Goal: Information Seeking & Learning: Learn about a topic

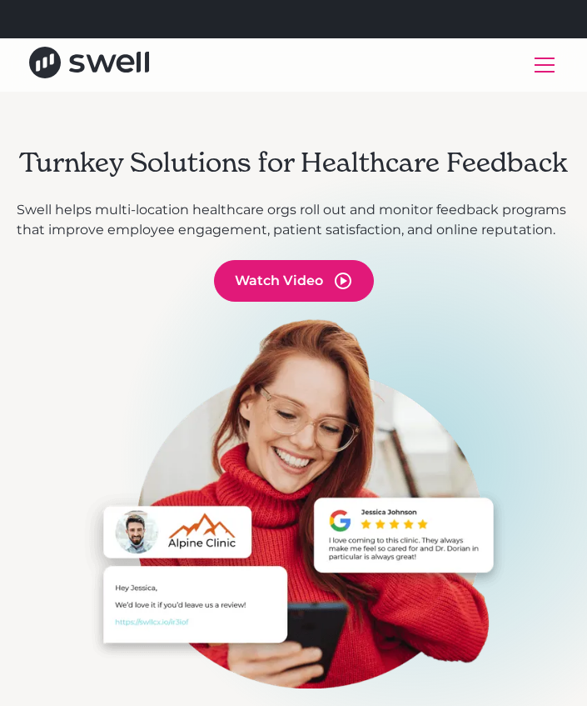
click at [555, 63] on div "menu" at bounding box center [545, 65] width 40 height 40
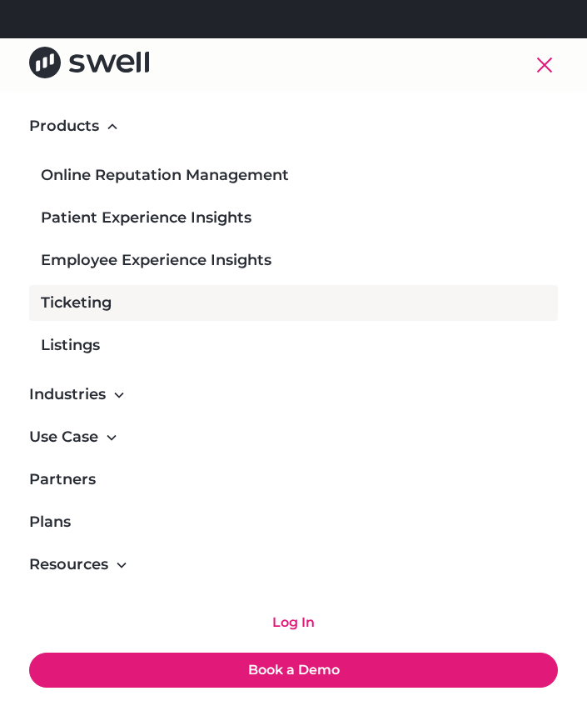
click at [99, 306] on div "Ticketing" at bounding box center [76, 303] width 71 height 22
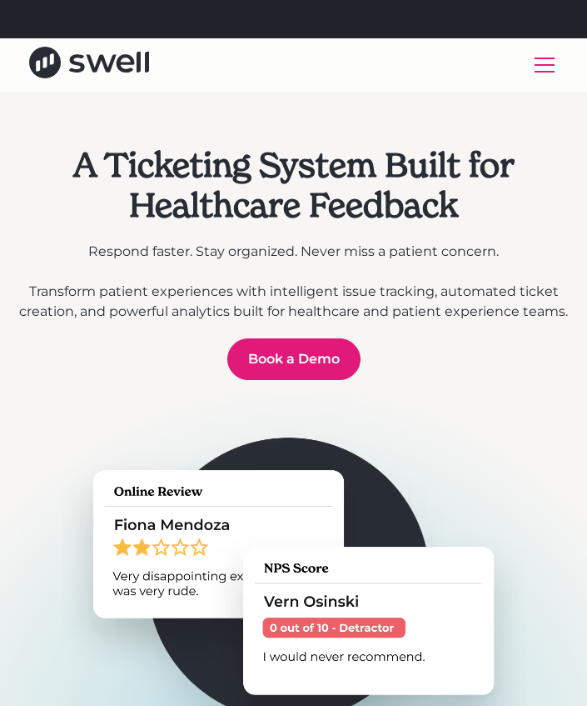
click at [427, 202] on h1 "A Ticketing System Built for Healthcare Feedback" at bounding box center [294, 185] width 554 height 80
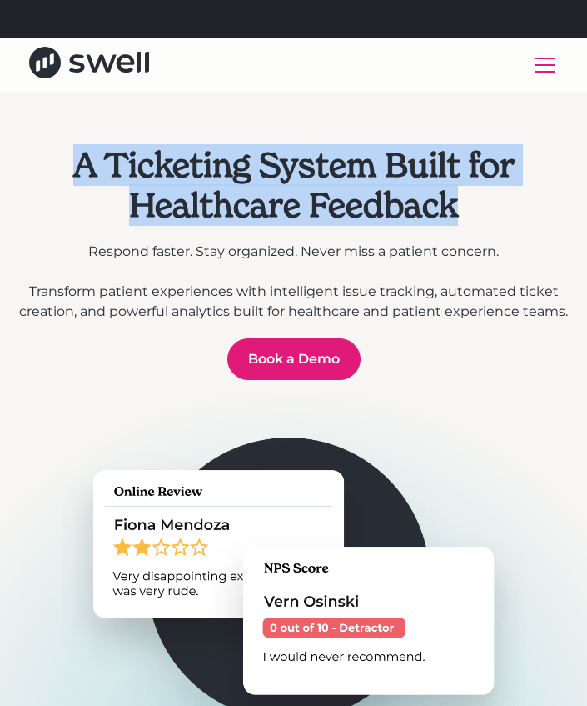
drag, startPoint x: 461, startPoint y: 205, endPoint x: 65, endPoint y: 167, distance: 397.5
click at [66, 167] on h1 "A Ticketing System Built for Healthcare Feedback" at bounding box center [294, 185] width 554 height 80
copy h1 "A Ticketing System Built for Healthcare Feedback"
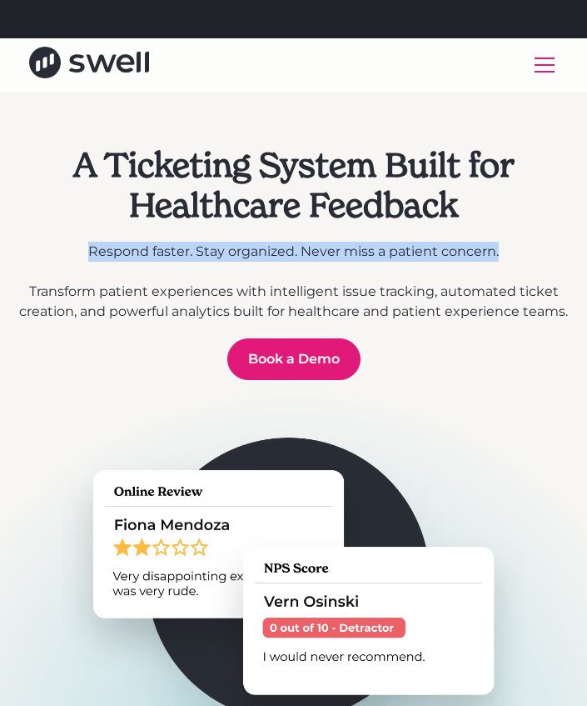
drag, startPoint x: 512, startPoint y: 252, endPoint x: 73, endPoint y: 249, distance: 438.2
click at [73, 249] on p "Respond faster. Stay organized. Never miss a patient concern. ‍ Transform patie…" at bounding box center [294, 282] width 554 height 80
copy p "Respond faster. Stay organized. Never miss a patient concern."
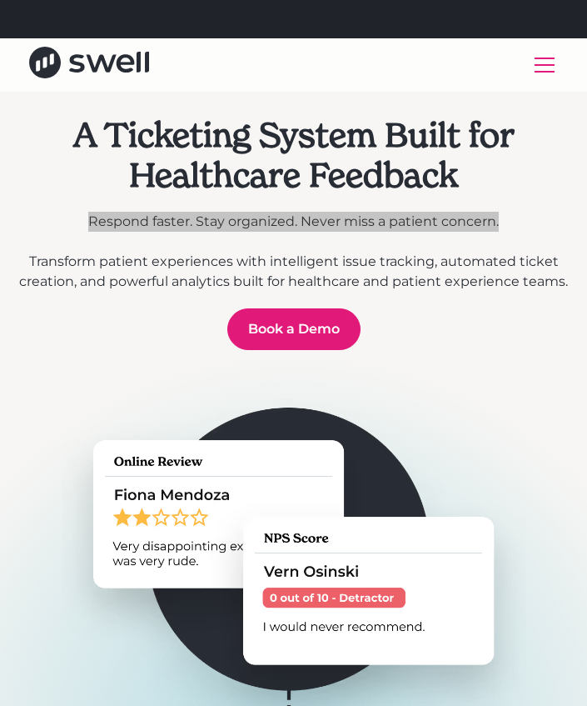
scroll to position [32, 0]
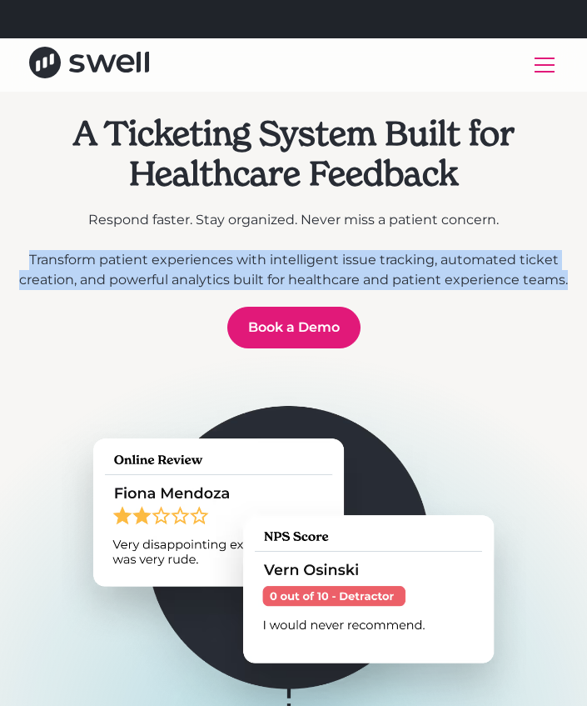
drag, startPoint x: 26, startPoint y: 262, endPoint x: 591, endPoint y: 288, distance: 565.4
click at [586, 287] on html "Refer a clinic, get $300! Learn More Products Online Reputation Management Pati…" at bounding box center [293, 321] width 587 height 706
copy p "Transform patient experiences with intelligent issue tracking, automated ticket…"
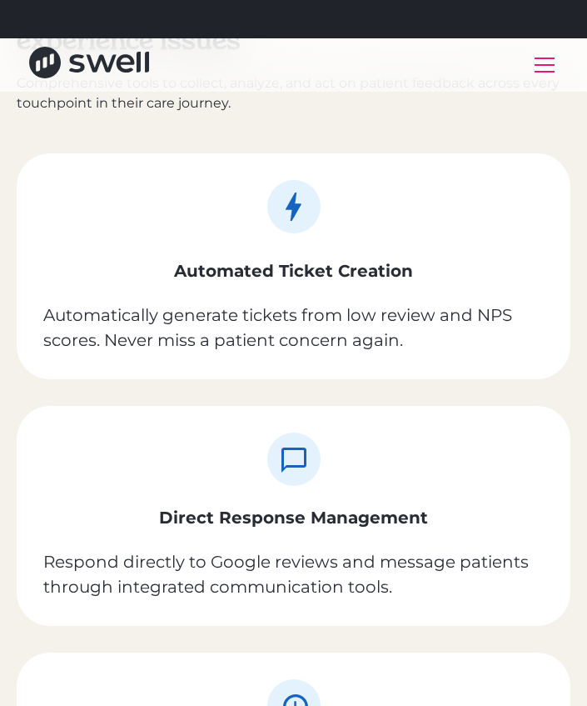
scroll to position [1527, 0]
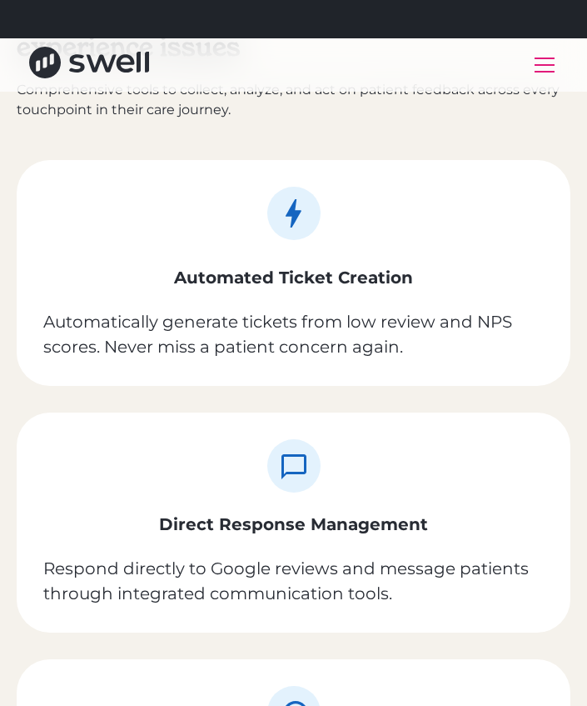
click at [195, 250] on div "Automated Ticket Creation Automatically generate tickets from low review and NP…" at bounding box center [294, 273] width 554 height 226
click at [156, 237] on div "Automated Ticket Creation Automatically generate tickets from low review and NP…" at bounding box center [294, 273] width 554 height 226
click at [226, 278] on h3 "Automated Ticket Creation" at bounding box center [293, 277] width 239 height 23
click at [428, 351] on p "Automatically generate tickets from low review and NPS scores. Never miss a pat…" at bounding box center [293, 334] width 501 height 50
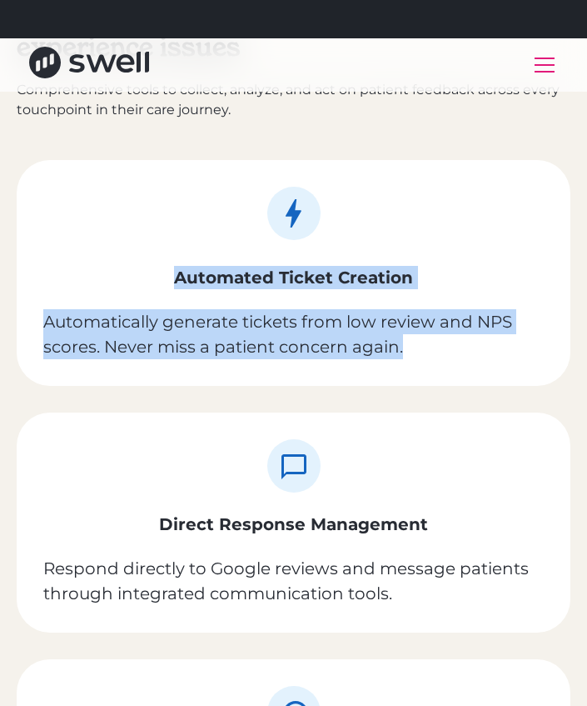
drag, startPoint x: 272, startPoint y: 318, endPoint x: 105, endPoint y: 191, distance: 210.4
click at [102, 192] on div "Automated Ticket Creation Automatically generate tickets from low review and NP…" at bounding box center [294, 273] width 554 height 226
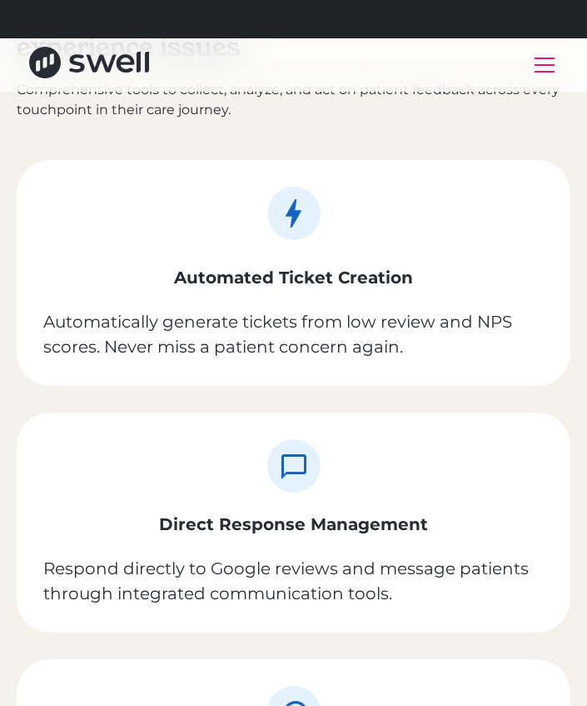
click at [117, 188] on div "Automated Ticket Creation Automatically generate tickets from low review and NP…" at bounding box center [294, 273] width 554 height 226
click at [96, 209] on div "Automated Ticket Creation Automatically generate tickets from low review and NP…" at bounding box center [294, 273] width 554 height 226
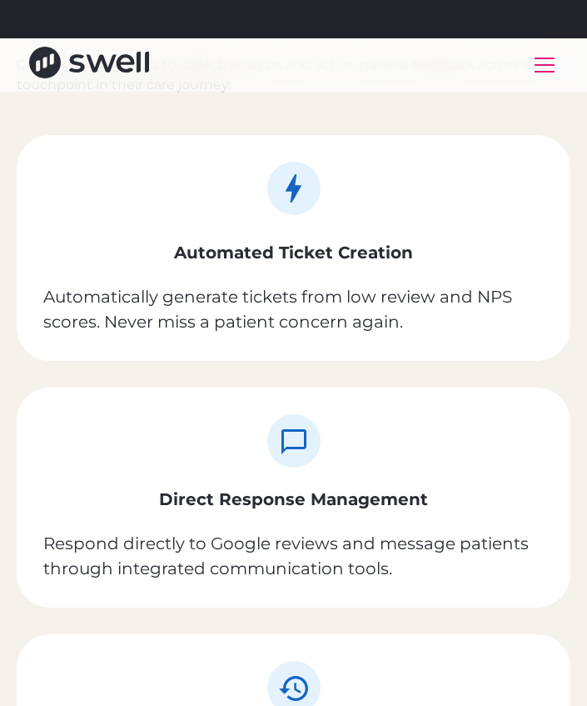
scroll to position [1443, 0]
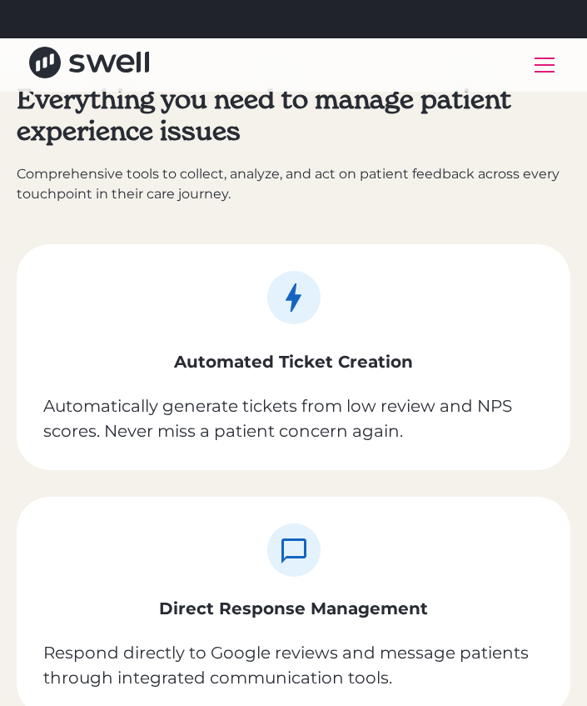
click at [292, 301] on icon at bounding box center [294, 297] width 16 height 28
click at [295, 302] on icon at bounding box center [294, 297] width 16 height 28
click at [312, 299] on rect at bounding box center [293, 297] width 53 height 53
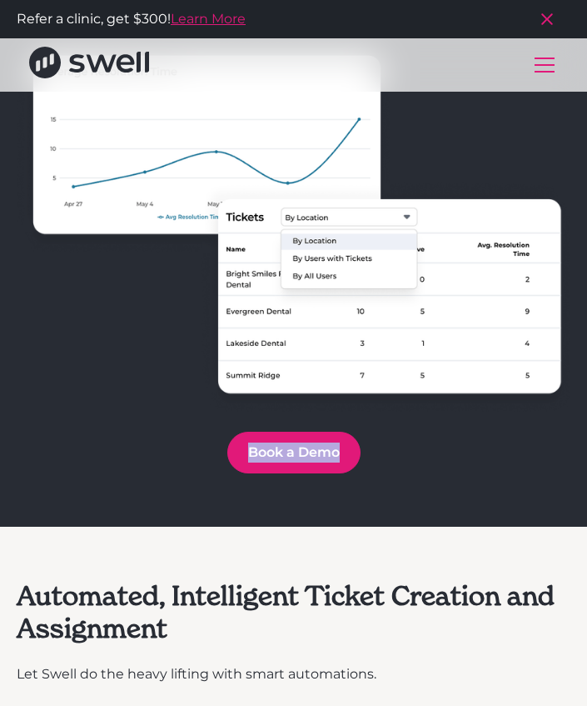
scroll to position [2948, 0]
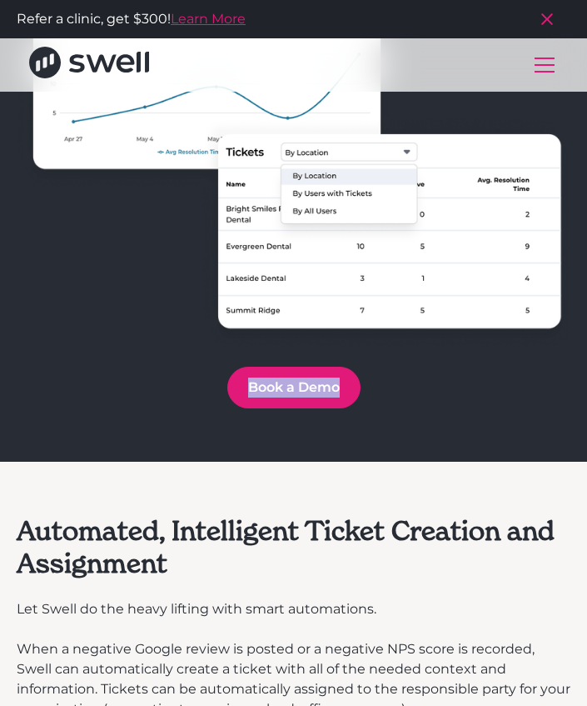
click at [80, 298] on img at bounding box center [294, 160] width 554 height 372
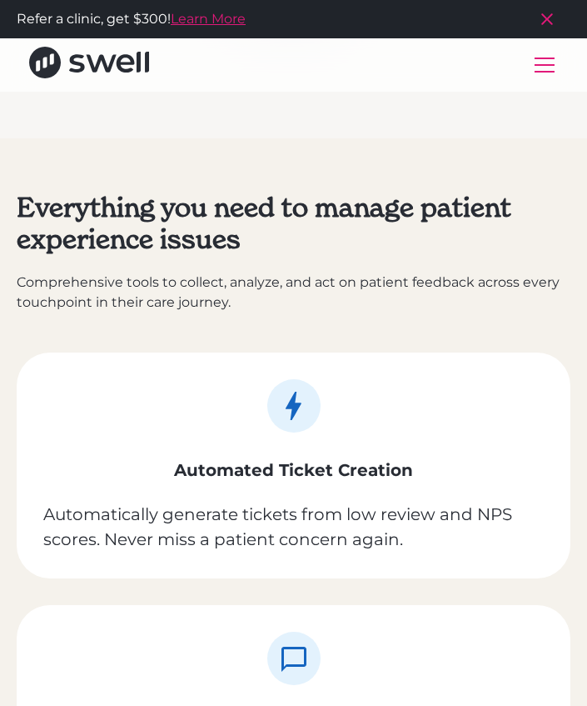
scroll to position [1535, 0]
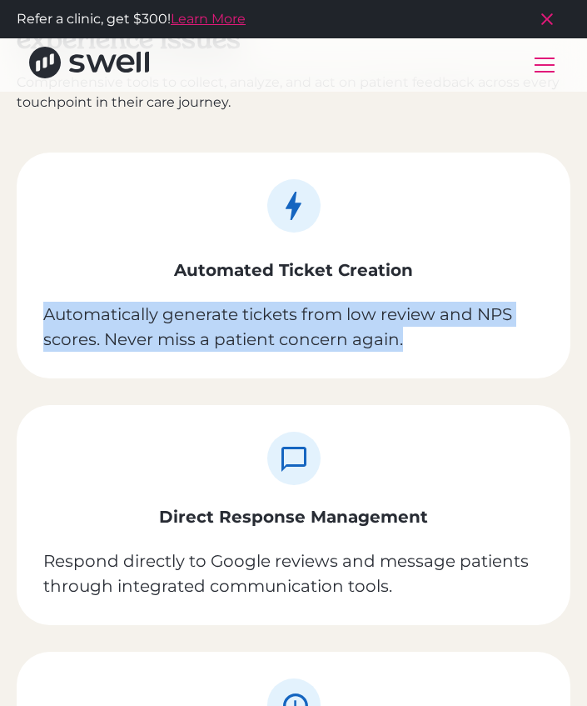
drag, startPoint x: 417, startPoint y: 343, endPoint x: 23, endPoint y: 314, distance: 395.1
click at [27, 317] on div "Automated Ticket Creation Automatically generate tickets from low review and NP…" at bounding box center [294, 265] width 554 height 226
copy p "Automatically generate tickets from low review and NPS scores. Never miss a pat…"
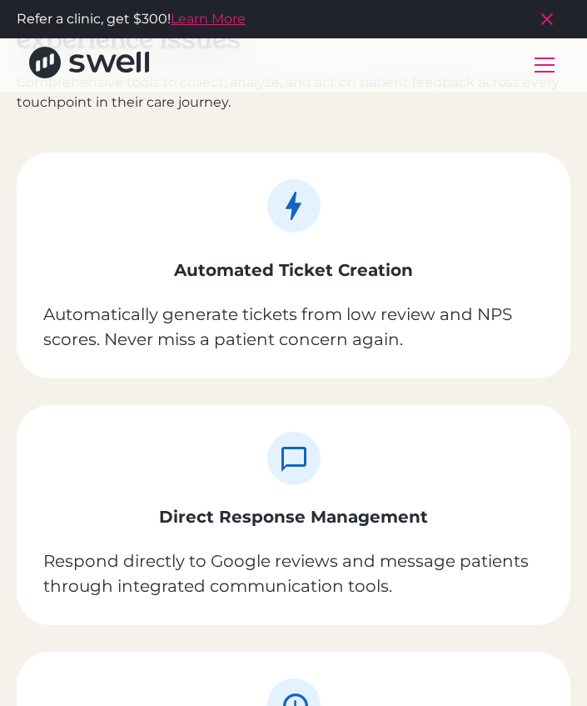
click at [298, 205] on icon at bounding box center [294, 206] width 16 height 28
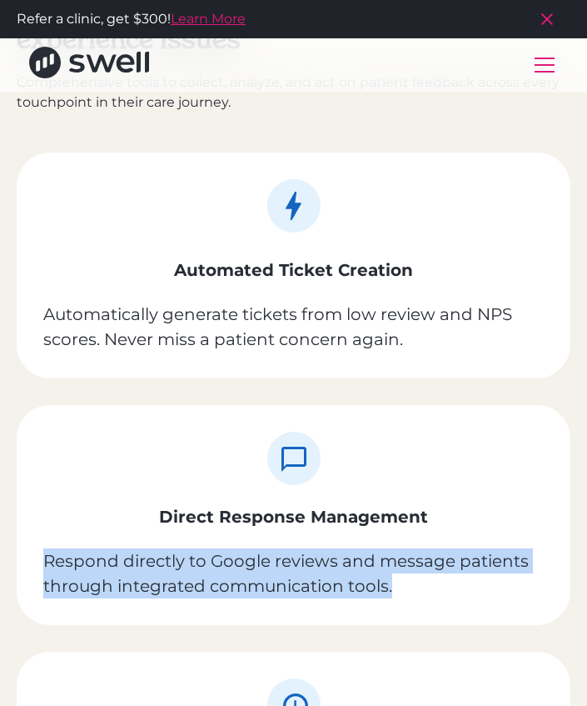
drag, startPoint x: 367, startPoint y: 587, endPoint x: 16, endPoint y: 563, distance: 352.4
click at [17, 563] on div "Direct Response Management Respond directly to Google reviews and message patie…" at bounding box center [294, 515] width 554 height 220
copy p "Respond directly to Google reviews and message patients through integrated comm…"
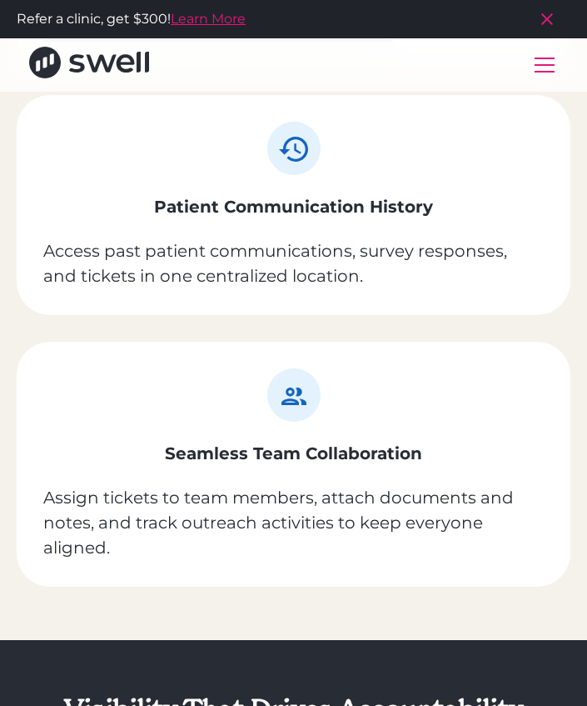
scroll to position [2088, 0]
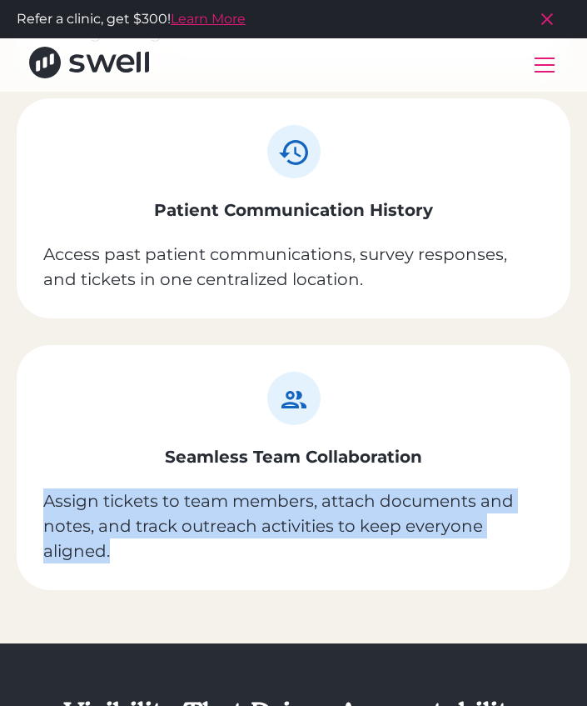
drag, startPoint x: 117, startPoint y: 552, endPoint x: 34, endPoint y: 500, distance: 98.5
click at [34, 500] on div "Seamless Team Collaboration Assign tickets to team members, attach documents an…" at bounding box center [294, 467] width 554 height 245
copy p "Assign tickets to team members, attach documents and notes, and track outreach …"
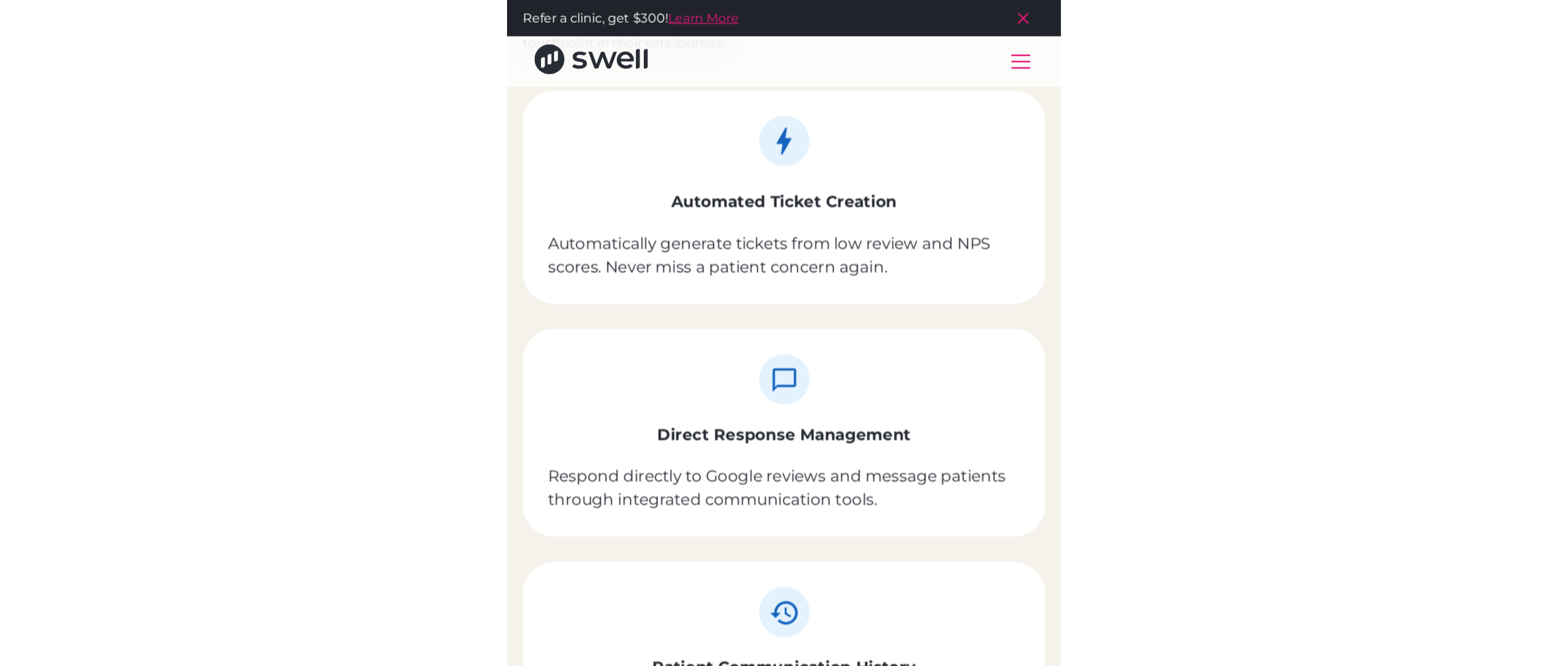
scroll to position [1174, 0]
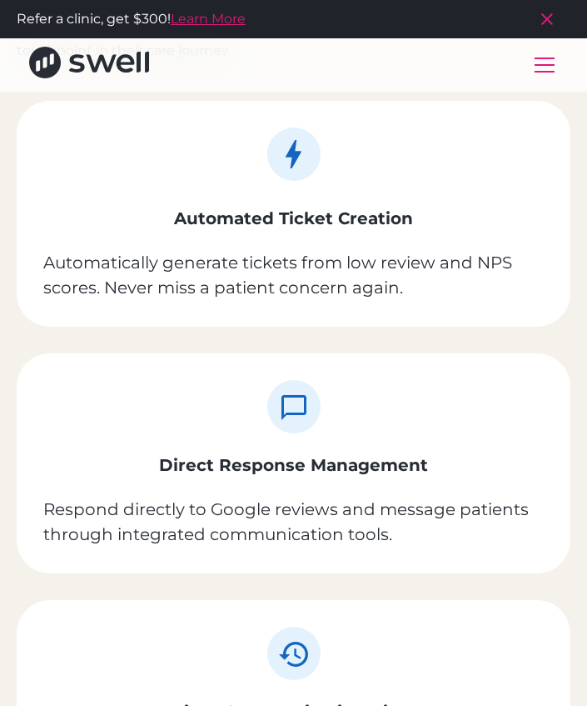
click at [307, 155] on rect at bounding box center [293, 153] width 53 height 53
